Goal: Task Accomplishment & Management: Use online tool/utility

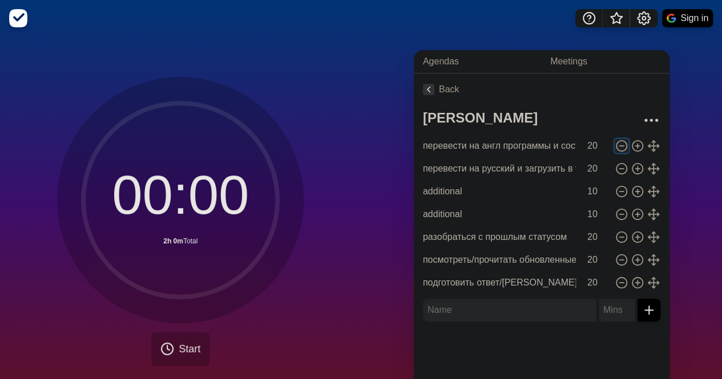
click at [615, 144] on icon at bounding box center [621, 146] width 13 height 13
type input "перевести на русский и загрузить в тимс"
type input "additional"
type input "10"
type input "разобраться с прошлым статусом"
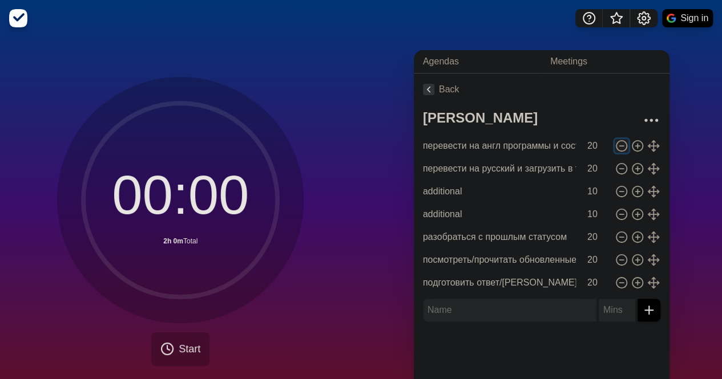
type input "20"
type input "посмотреть/прочитать обновленные программы"
type input "подготовить ответ/[PERSON_NAME] и отправить"
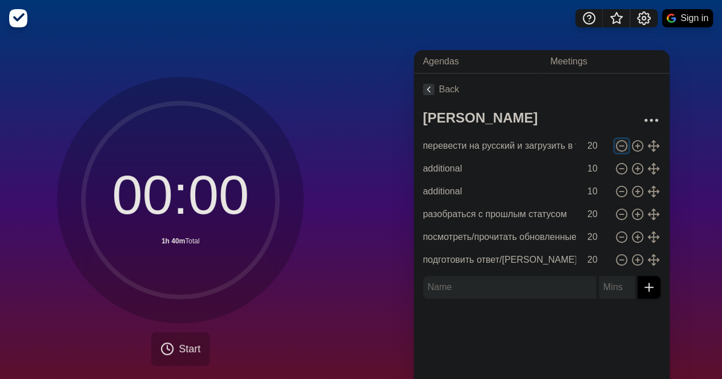
click at [615, 144] on icon at bounding box center [621, 146] width 13 height 13
type input "additional"
type input "10"
type input "разобраться с прошлым статусом"
type input "20"
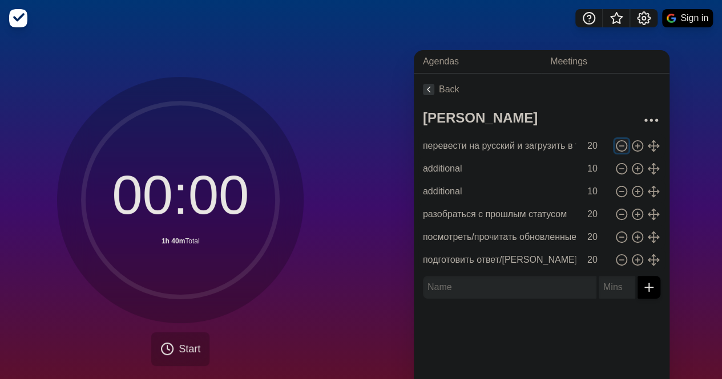
type input "посмотреть/прочитать обновленные программы"
type input "подготовить ответ/[PERSON_NAME] и отправить"
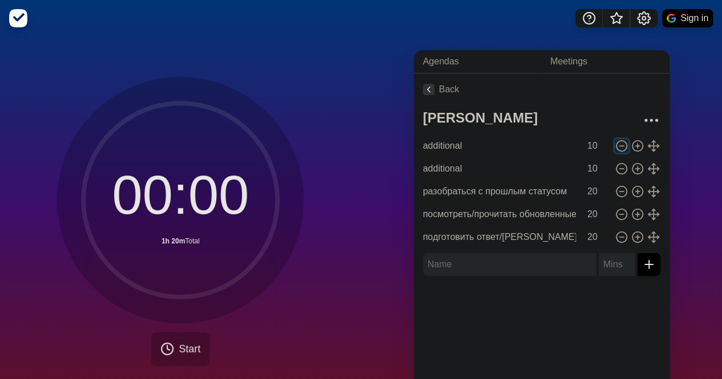
click at [615, 144] on icon at bounding box center [621, 146] width 13 height 13
type input "разобраться с прошлым статусом"
type input "20"
type input "посмотреть/прочитать обновленные программы"
type input "подготовить ответ/[PERSON_NAME] и отправить"
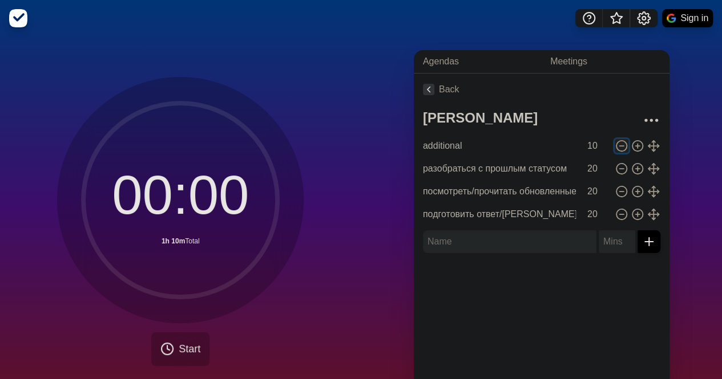
click at [615, 144] on icon at bounding box center [621, 146] width 13 height 13
type input "разобраться с прошлым статусом"
type input "20"
type input "посмотреть/прочитать обновленные программы"
type input "подготовить ответ/[PERSON_NAME] и отправить"
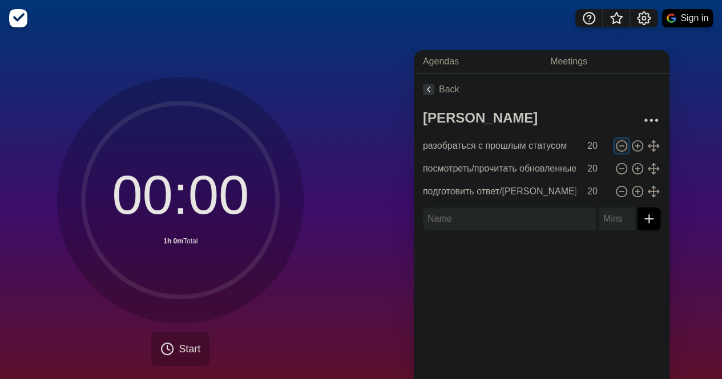
click at [615, 144] on icon at bounding box center [621, 146] width 13 height 13
type input "посмотреть/прочитать обновленные программы"
type input "подготовить ответ/[PERSON_NAME] и отправить"
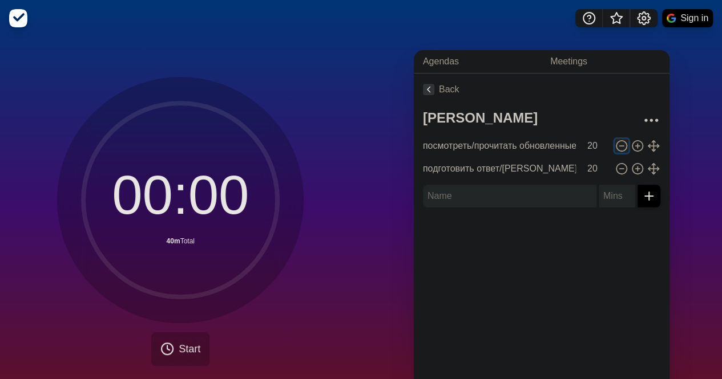
click at [615, 144] on icon at bounding box center [621, 146] width 13 height 13
type input "подготовить ответ/[PERSON_NAME] и отправить"
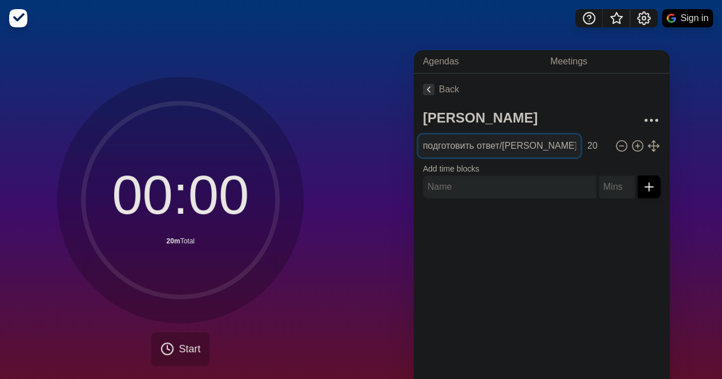
click at [519, 144] on input "подготовить ответ/[PERSON_NAME] и отправить" at bounding box center [499, 146] width 162 height 23
click at [678, 111] on div "Agendas Meetings Back [PERSON_NAME] подготовить ответ/[PERSON_NAME] и отправить…" at bounding box center [541, 226] width 361 height 379
click at [427, 89] on polyline at bounding box center [428, 89] width 3 height 5
